Goal: Task Accomplishment & Management: Manage account settings

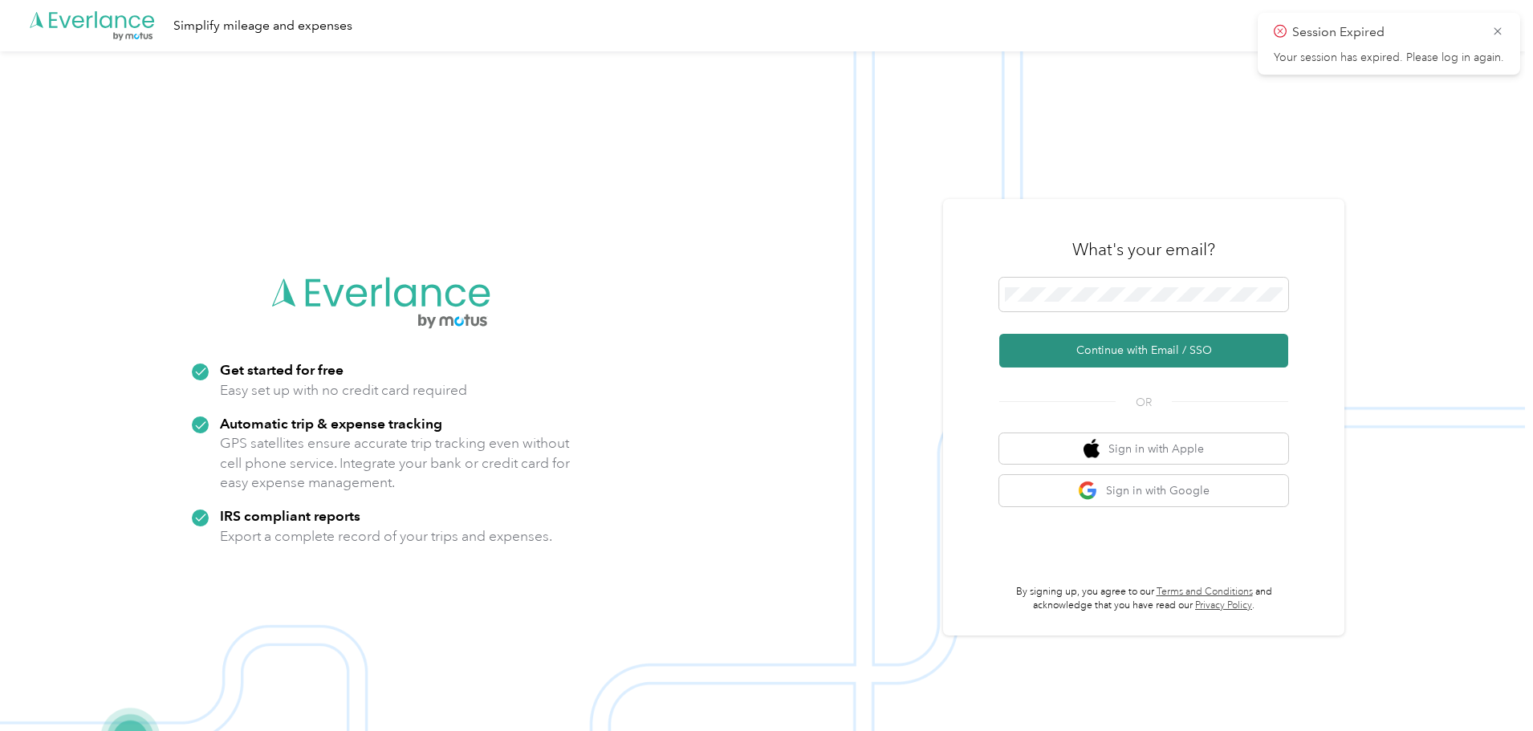
click at [1149, 347] on button "Continue with Email / SSO" at bounding box center [1143, 351] width 289 height 34
click at [1135, 347] on button "Continue with Email / SSO" at bounding box center [1143, 351] width 289 height 34
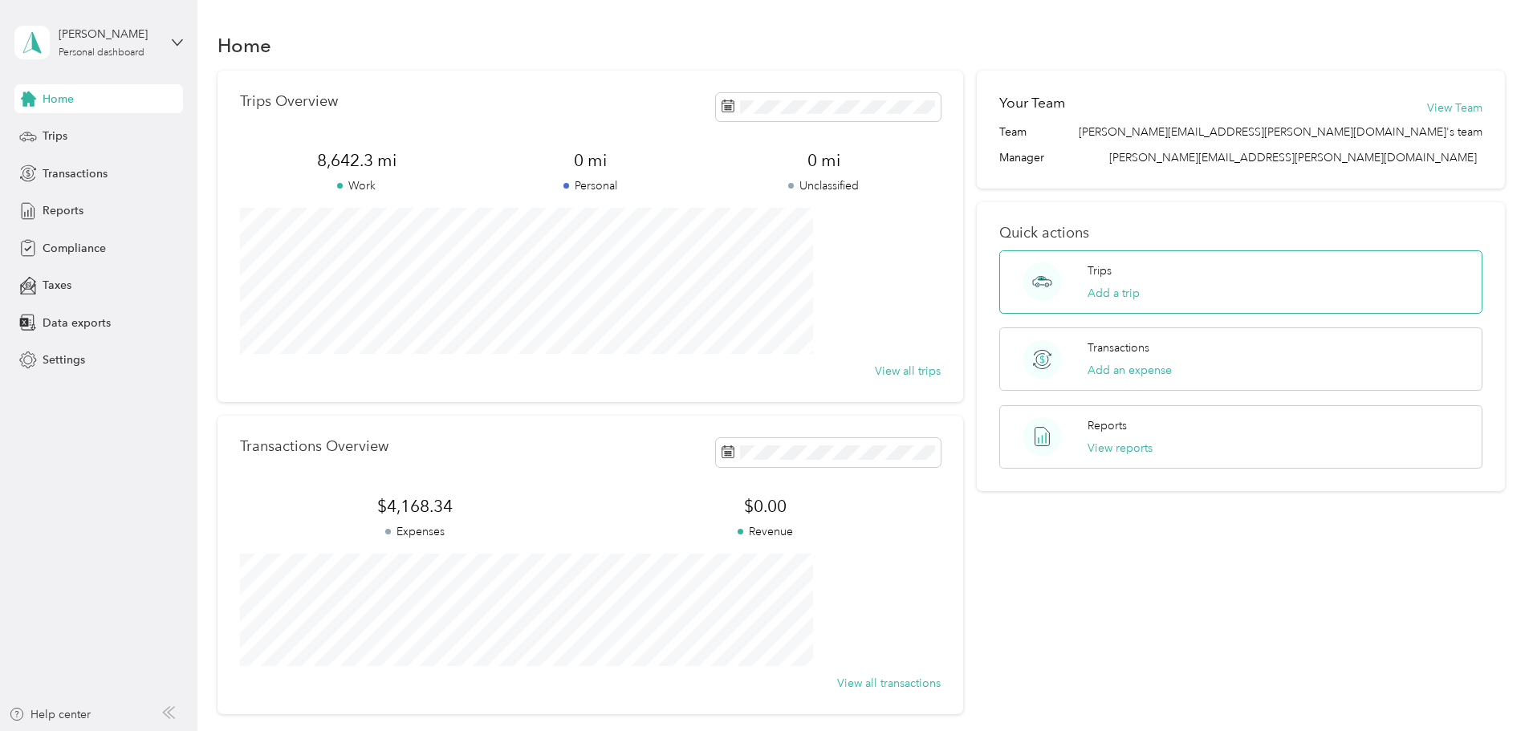
click at [1033, 275] on circle at bounding box center [1042, 281] width 39 height 39
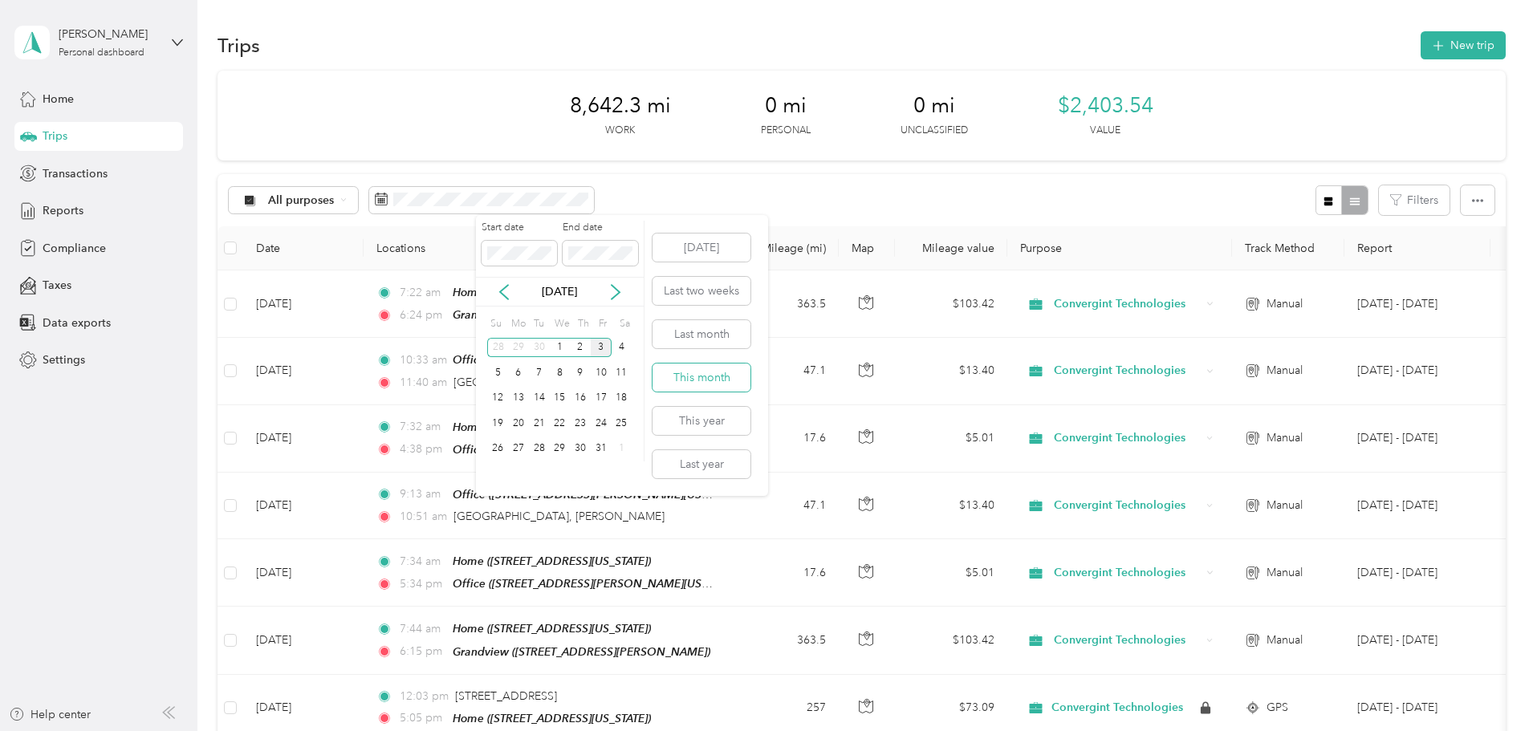
click at [693, 366] on button "This month" at bounding box center [701, 378] width 98 height 28
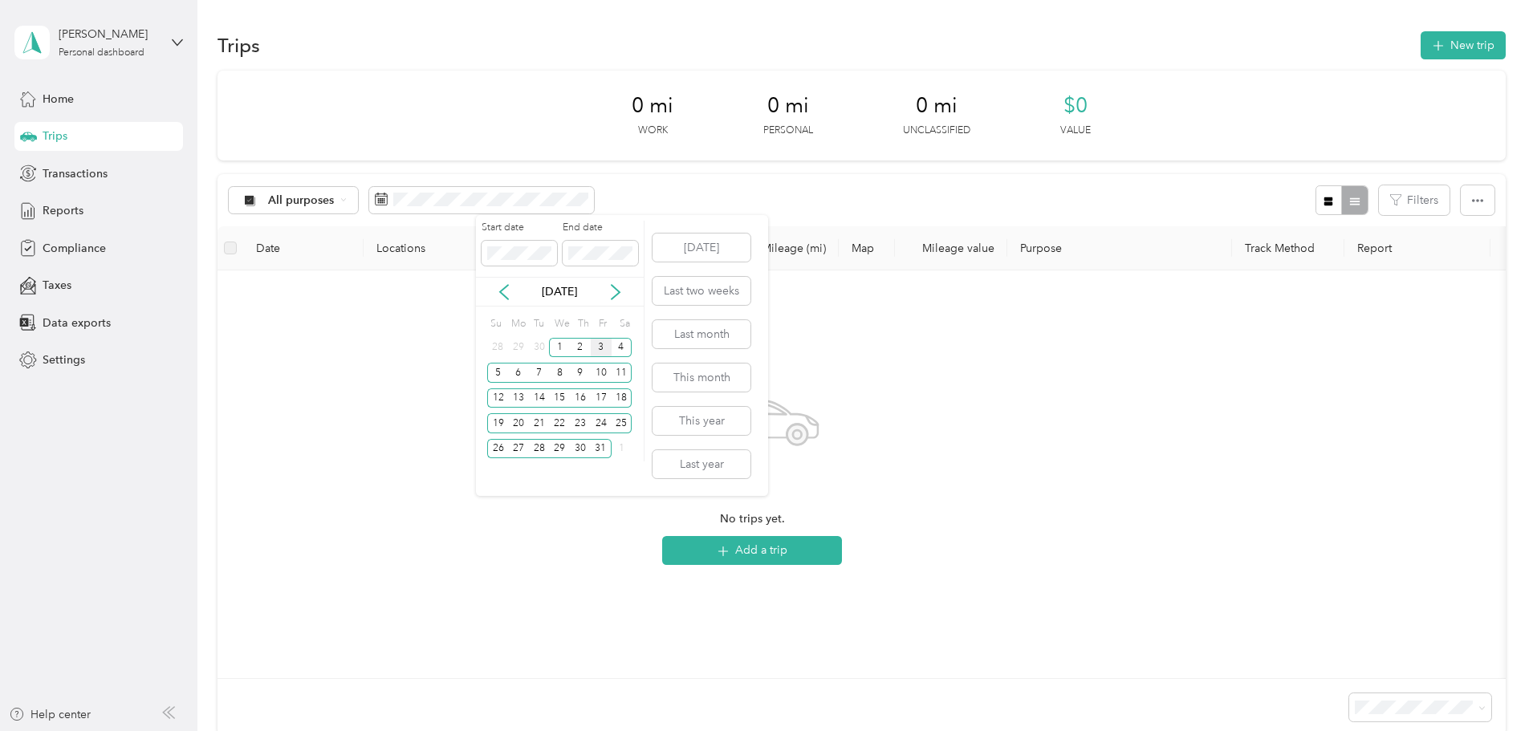
click at [696, 351] on div "Today Last two weeks Last month This month This year Last year" at bounding box center [700, 355] width 101 height 281
click at [703, 336] on button "Last month" at bounding box center [701, 334] width 98 height 28
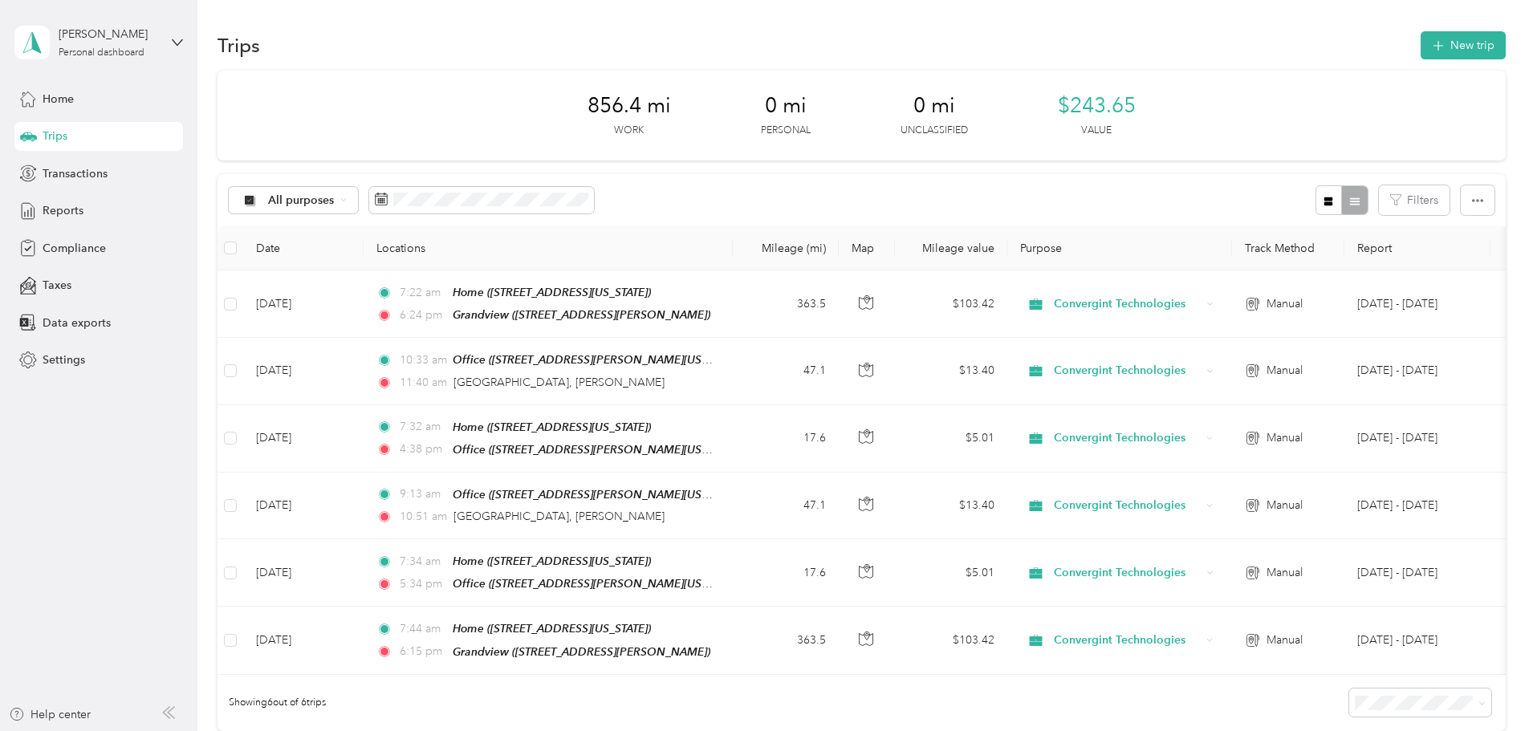
click at [860, 186] on div "All purposes Filters" at bounding box center [861, 200] width 1288 height 52
click at [1067, 172] on div "856.4 mi Work 0 mi Personal 0 mi Unclassified $243.65 Value All purposes Filter…" at bounding box center [861, 401] width 1288 height 660
click at [73, 202] on span "Reports" at bounding box center [63, 210] width 41 height 17
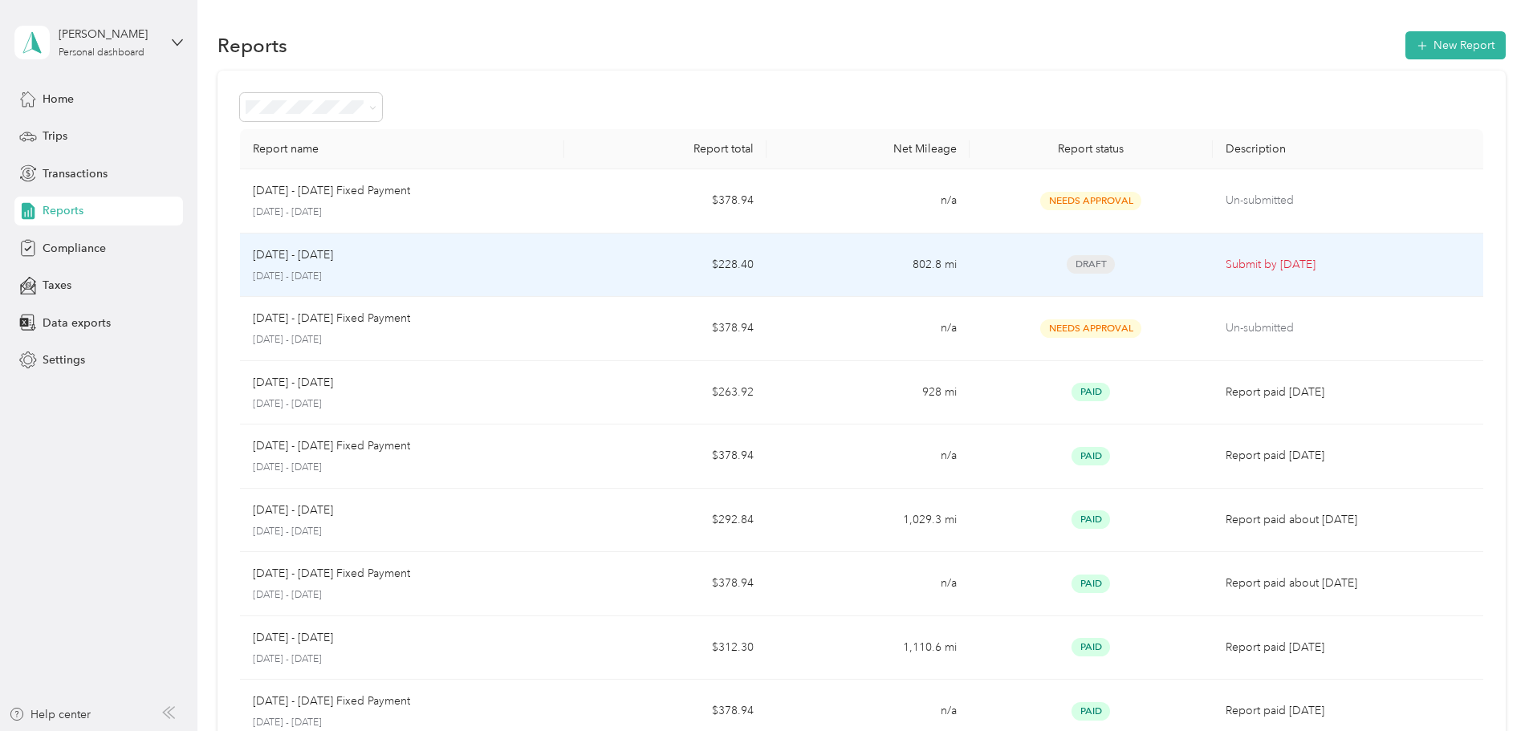
click at [1117, 271] on div "Draft" at bounding box center [1090, 264] width 217 height 18
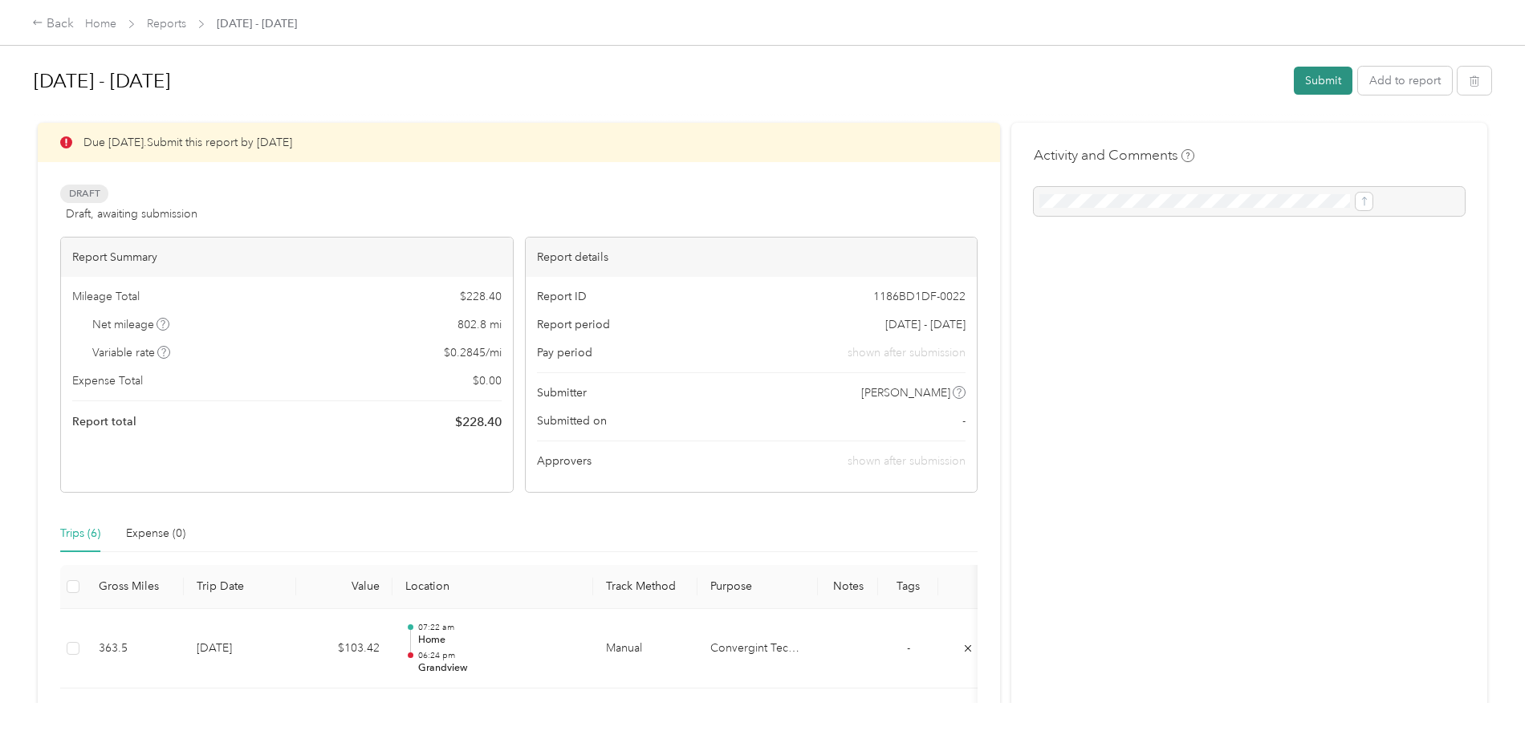
click at [1294, 82] on button "Submit" at bounding box center [1323, 81] width 59 height 28
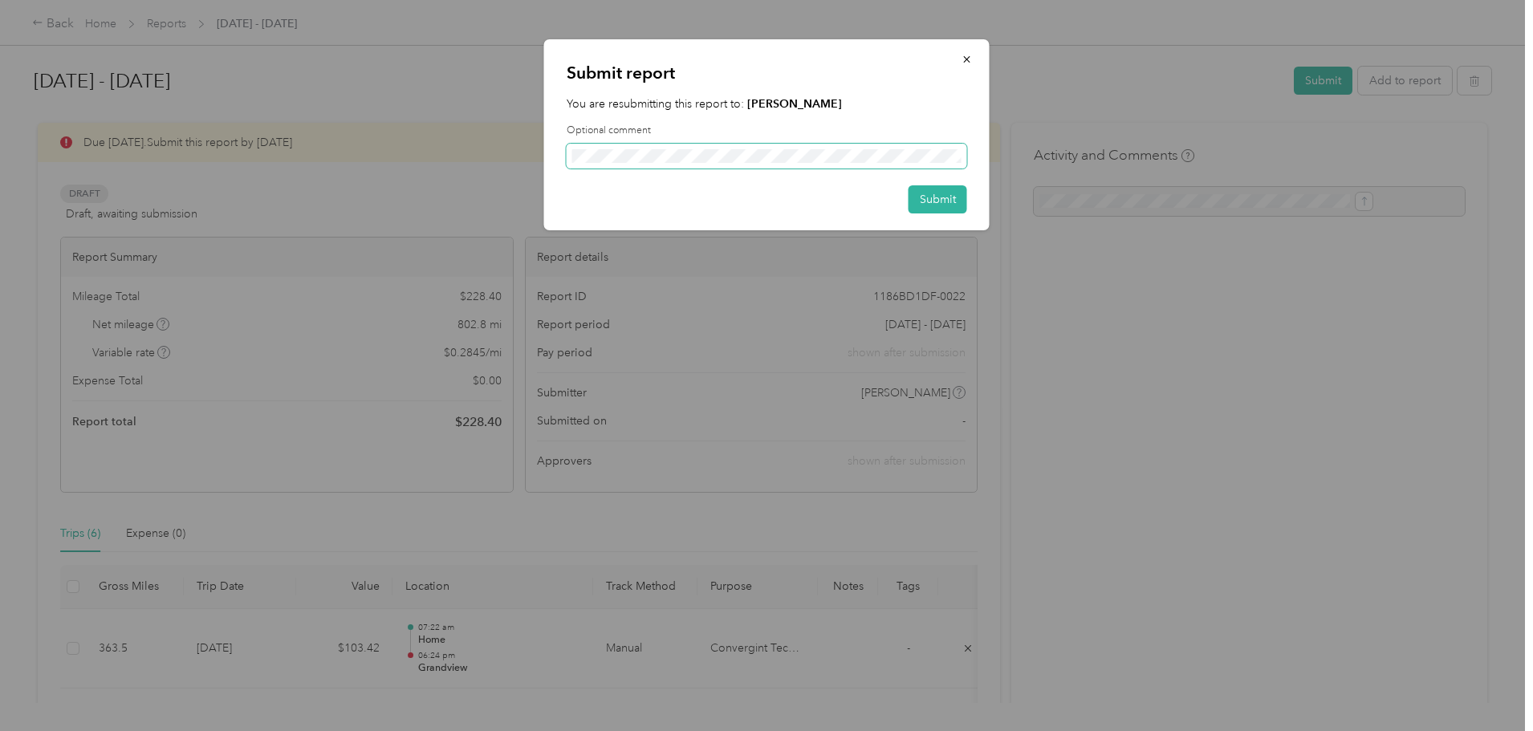
click at [675, 166] on span at bounding box center [767, 157] width 400 height 26
click at [916, 194] on button "Submit" at bounding box center [937, 199] width 59 height 28
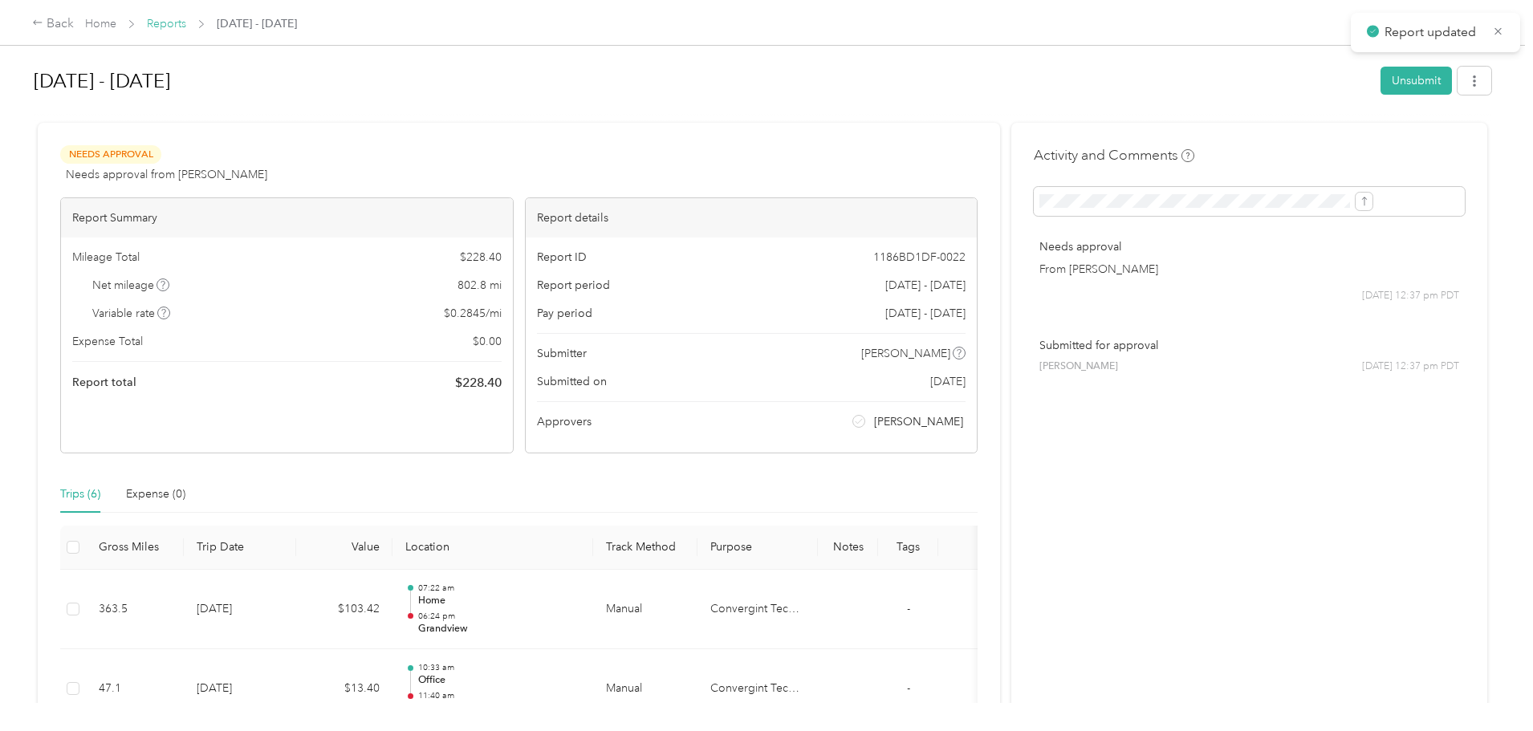
click at [186, 25] on link "Reports" at bounding box center [166, 24] width 39 height 14
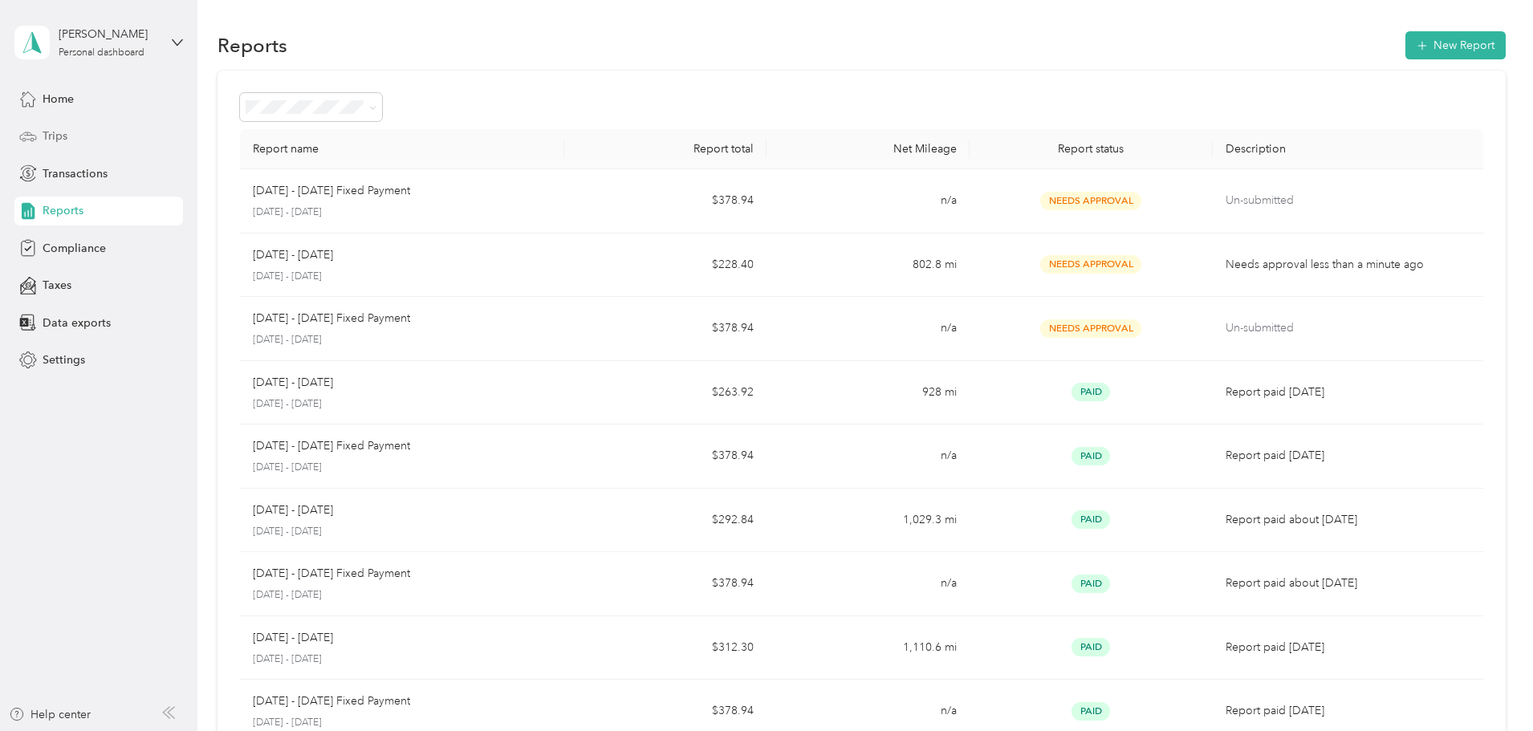
click at [65, 137] on span "Trips" at bounding box center [55, 136] width 25 height 17
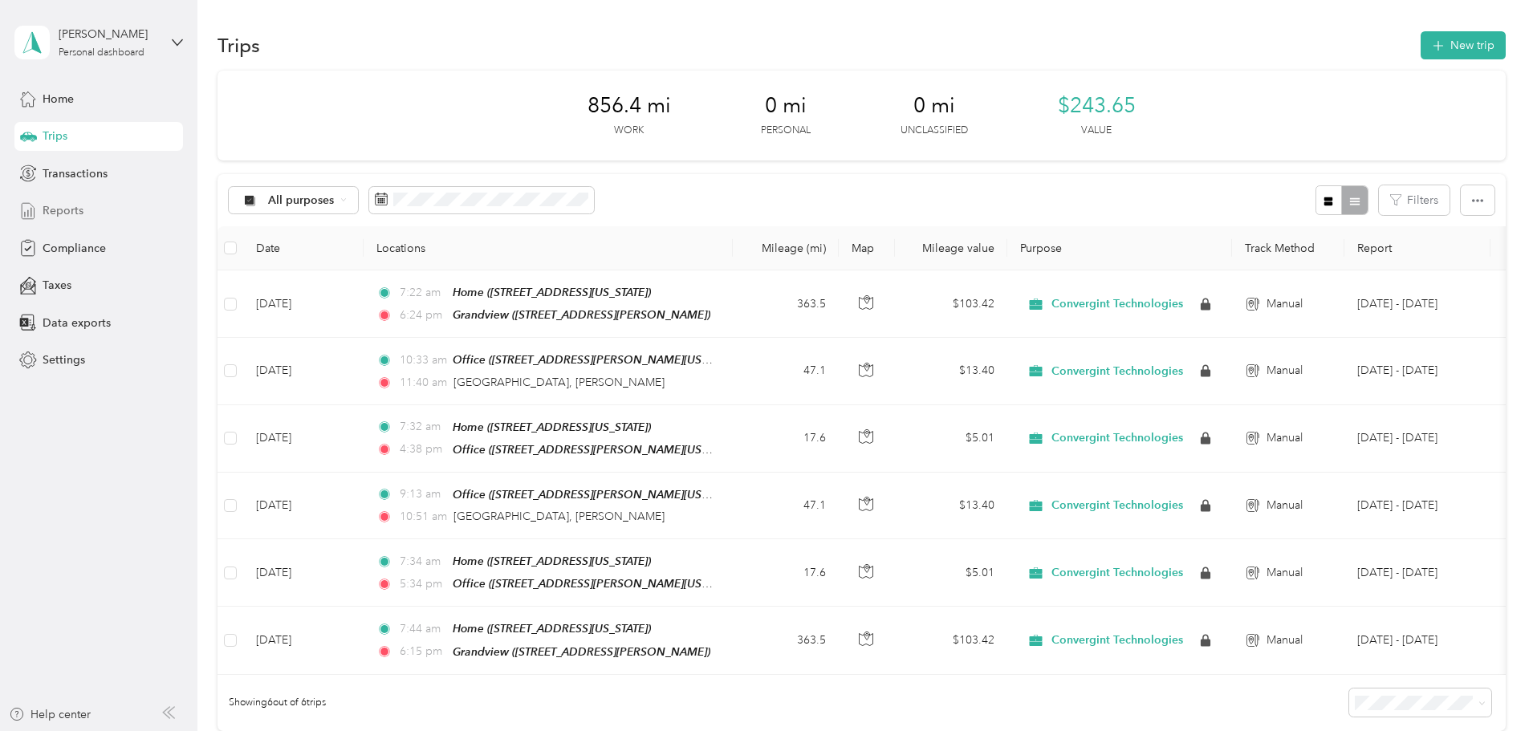
click at [69, 217] on span "Reports" at bounding box center [63, 210] width 41 height 17
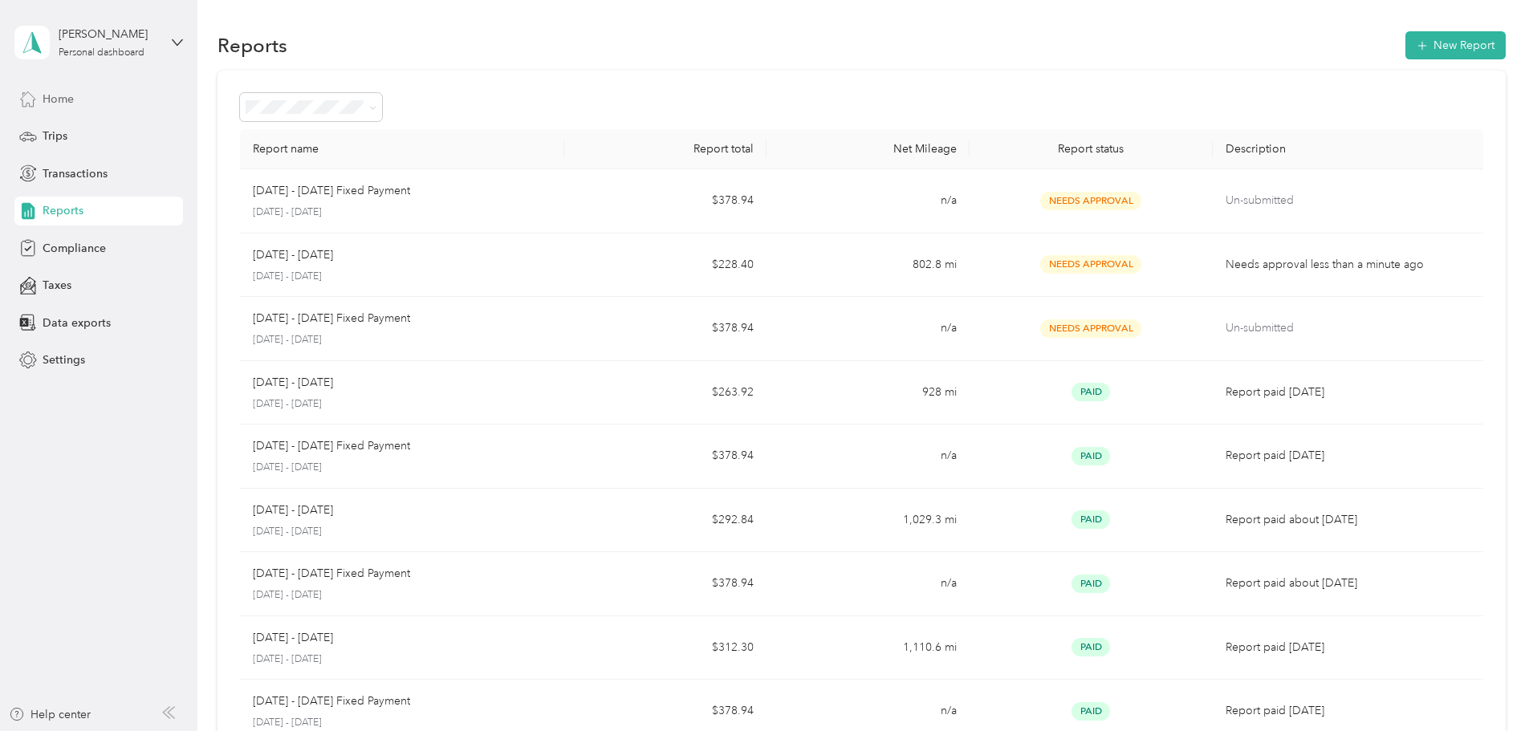
click at [52, 110] on div "Home" at bounding box center [98, 98] width 169 height 29
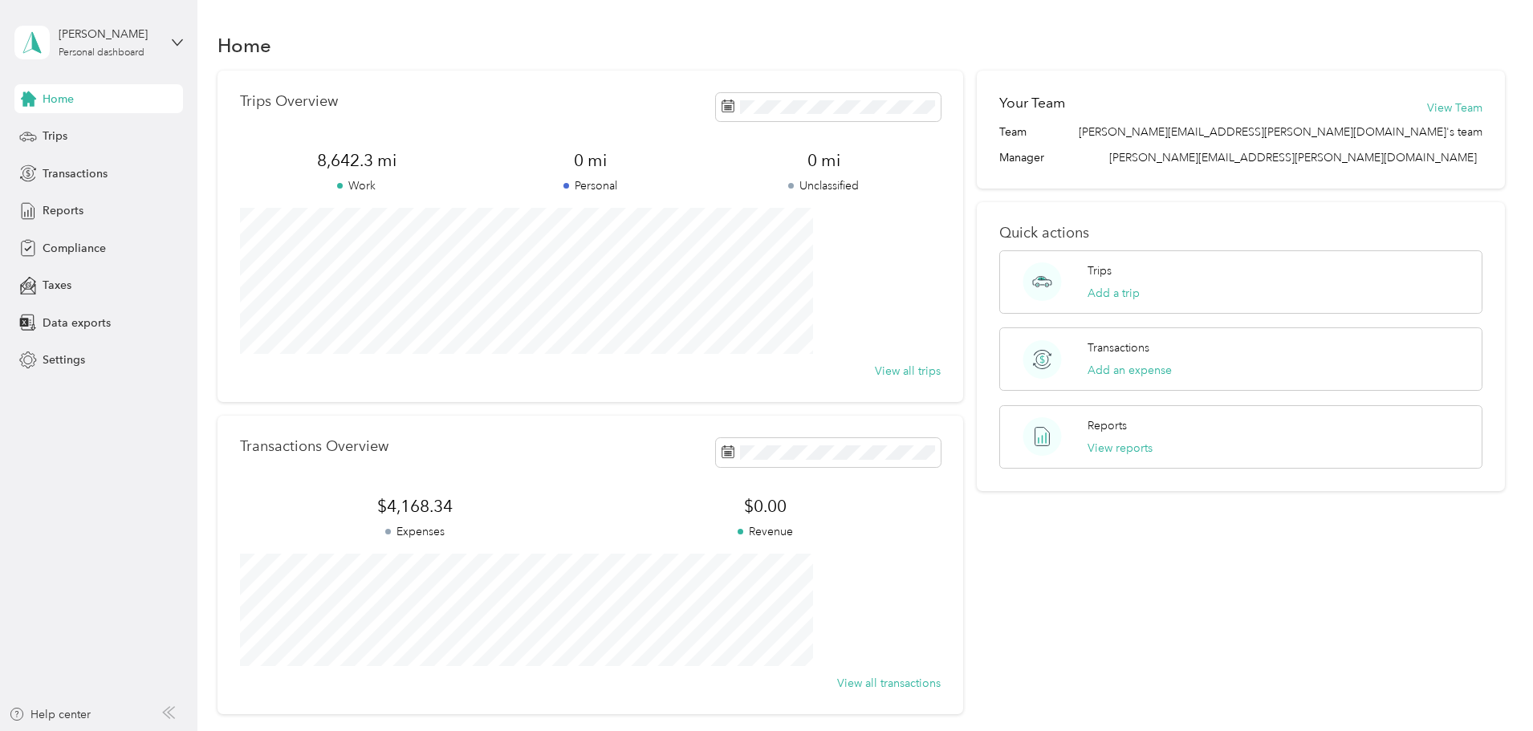
drag, startPoint x: 1072, startPoint y: 594, endPoint x: 1032, endPoint y: 632, distance: 55.1
click at [1072, 594] on div "Your Team View Team Team aaron.brower@convergint.com's team Manager aaron.browe…" at bounding box center [1241, 393] width 528 height 644
click at [1509, 494] on div "Home Trips Overview 8,642.3 mi Work 0 mi Personal 0 mi Unclassified View all tr…" at bounding box center [860, 400] width 1327 height 801
